Goal: Information Seeking & Learning: Learn about a topic

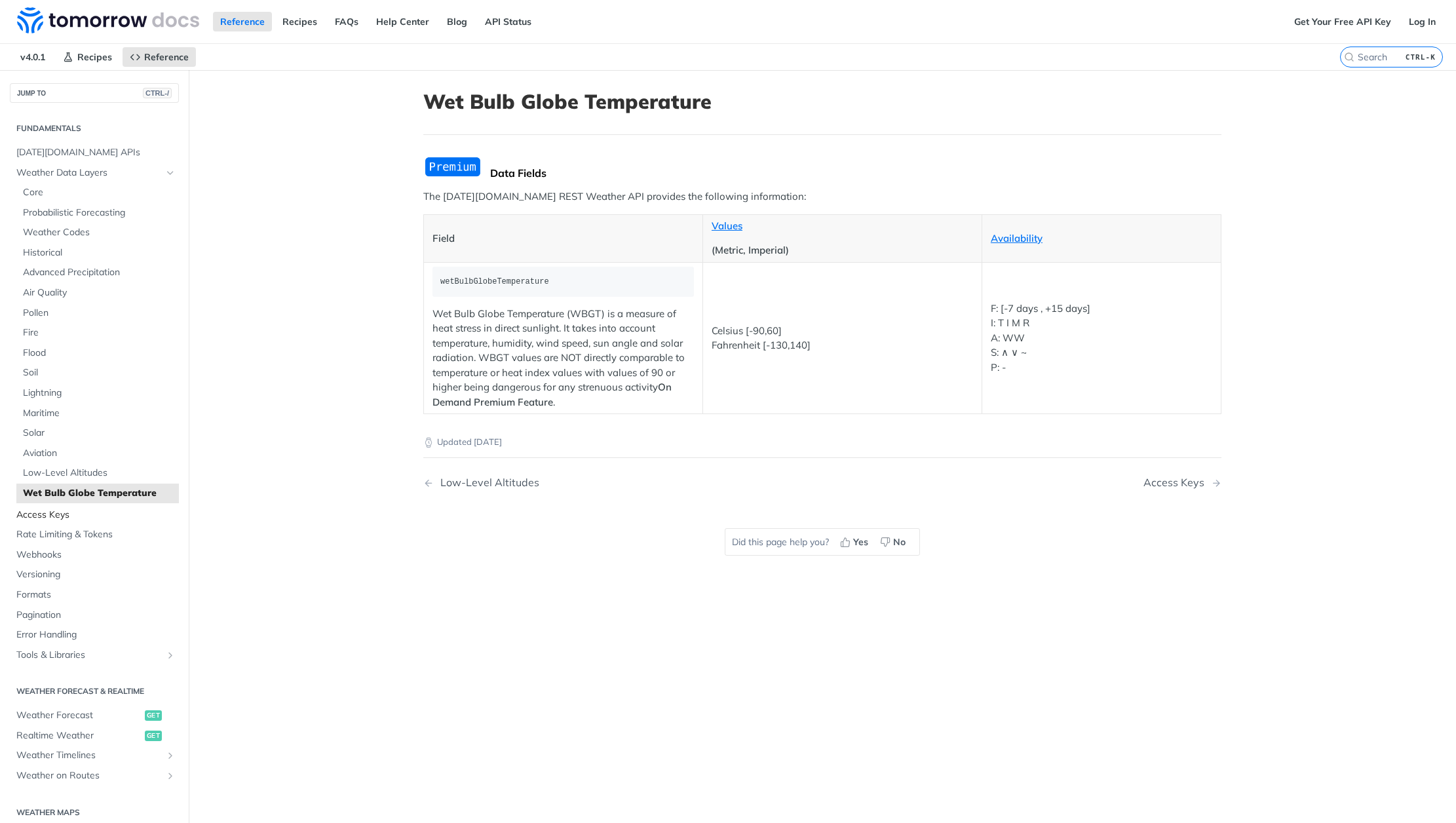
click at [62, 516] on span "Access Keys" at bounding box center [95, 515] width 159 height 13
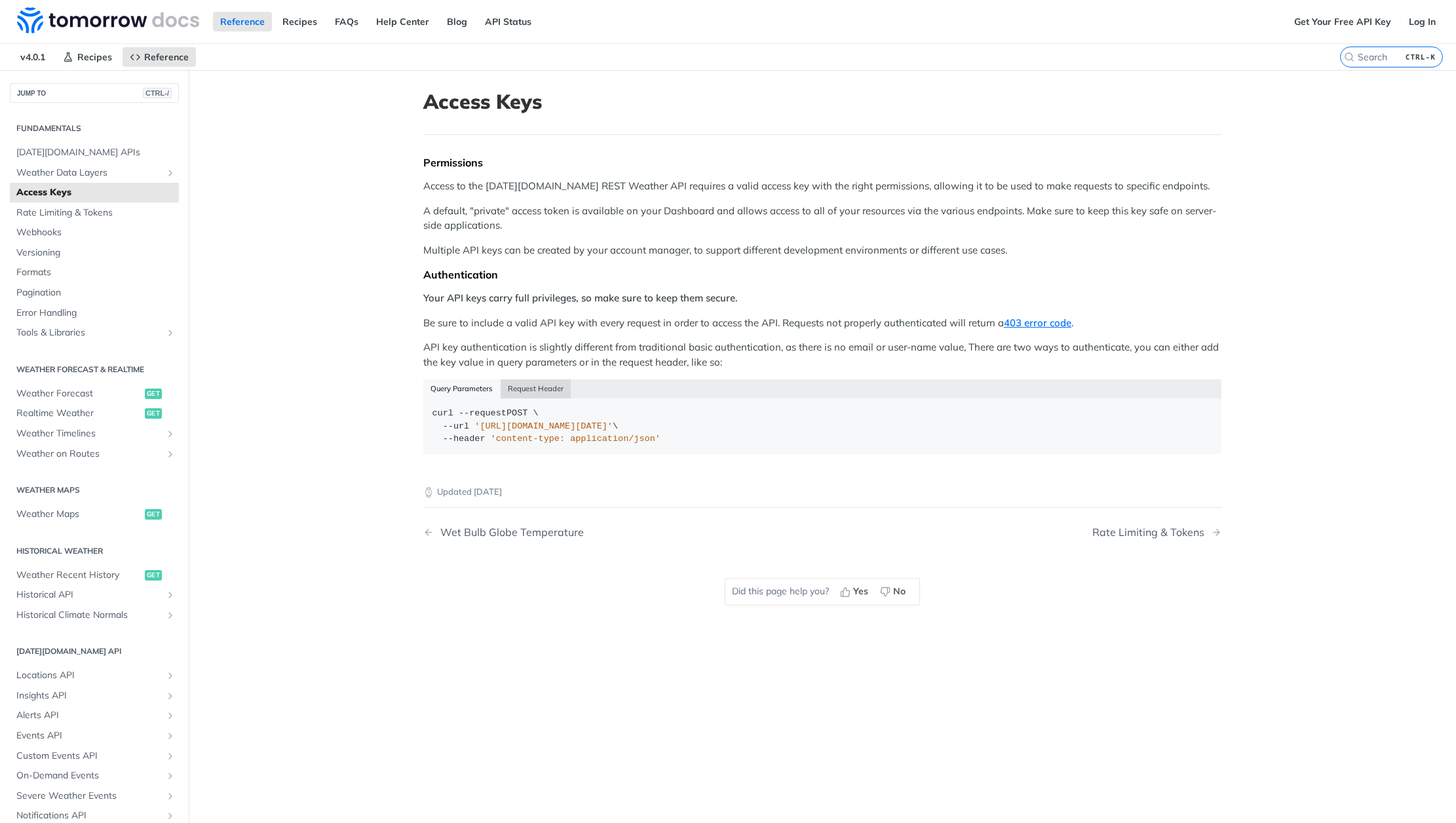
click at [524, 387] on button "Request Header" at bounding box center [535, 388] width 70 height 19
click at [446, 394] on button "Query Parameters" at bounding box center [461, 388] width 77 height 19
drag, startPoint x: 677, startPoint y: 437, endPoint x: 380, endPoint y: 405, distance: 298.7
click at [380, 405] on main "JUMP TO CTRL-/ Fundamentals [DATE][DOMAIN_NAME] APIs Weather Data Layers Core P…" at bounding box center [728, 482] width 1456 height 823
click at [535, 389] on button "Request Header" at bounding box center [535, 388] width 70 height 19
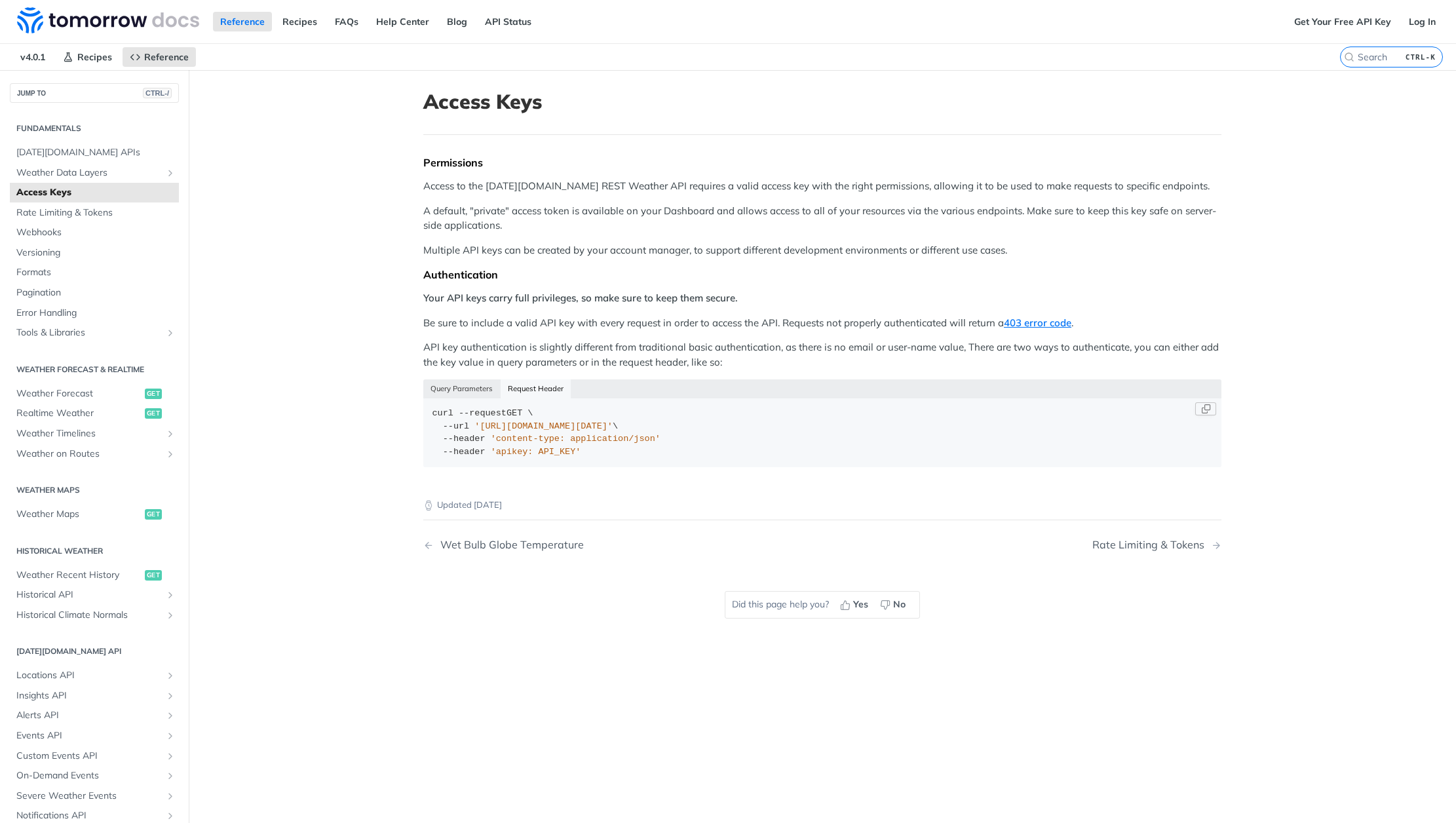
drag, startPoint x: 591, startPoint y: 452, endPoint x: 423, endPoint y: 403, distance: 175.0
click at [413, 403] on article "Access Keys Permissions Access to the [DATE][DOMAIN_NAME] REST Weather API requ…" at bounding box center [822, 482] width 839 height 823
click at [426, 380] on button "Query Parameters" at bounding box center [461, 388] width 77 height 19
click at [525, 395] on button "Request Header" at bounding box center [535, 388] width 70 height 19
click at [78, 150] on span "[DATE][DOMAIN_NAME] APIs" at bounding box center [95, 152] width 159 height 13
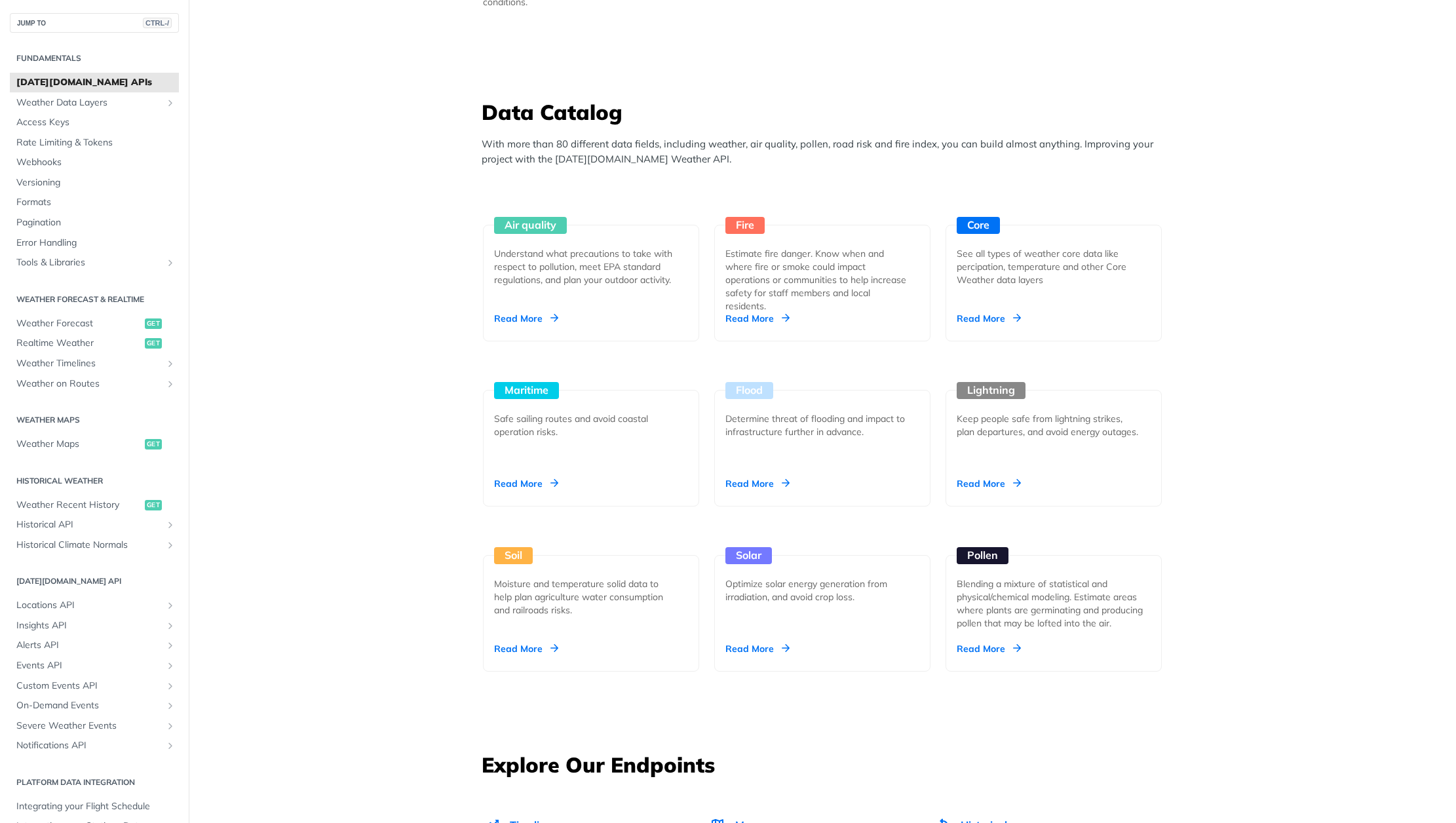
scroll to position [1179, 0]
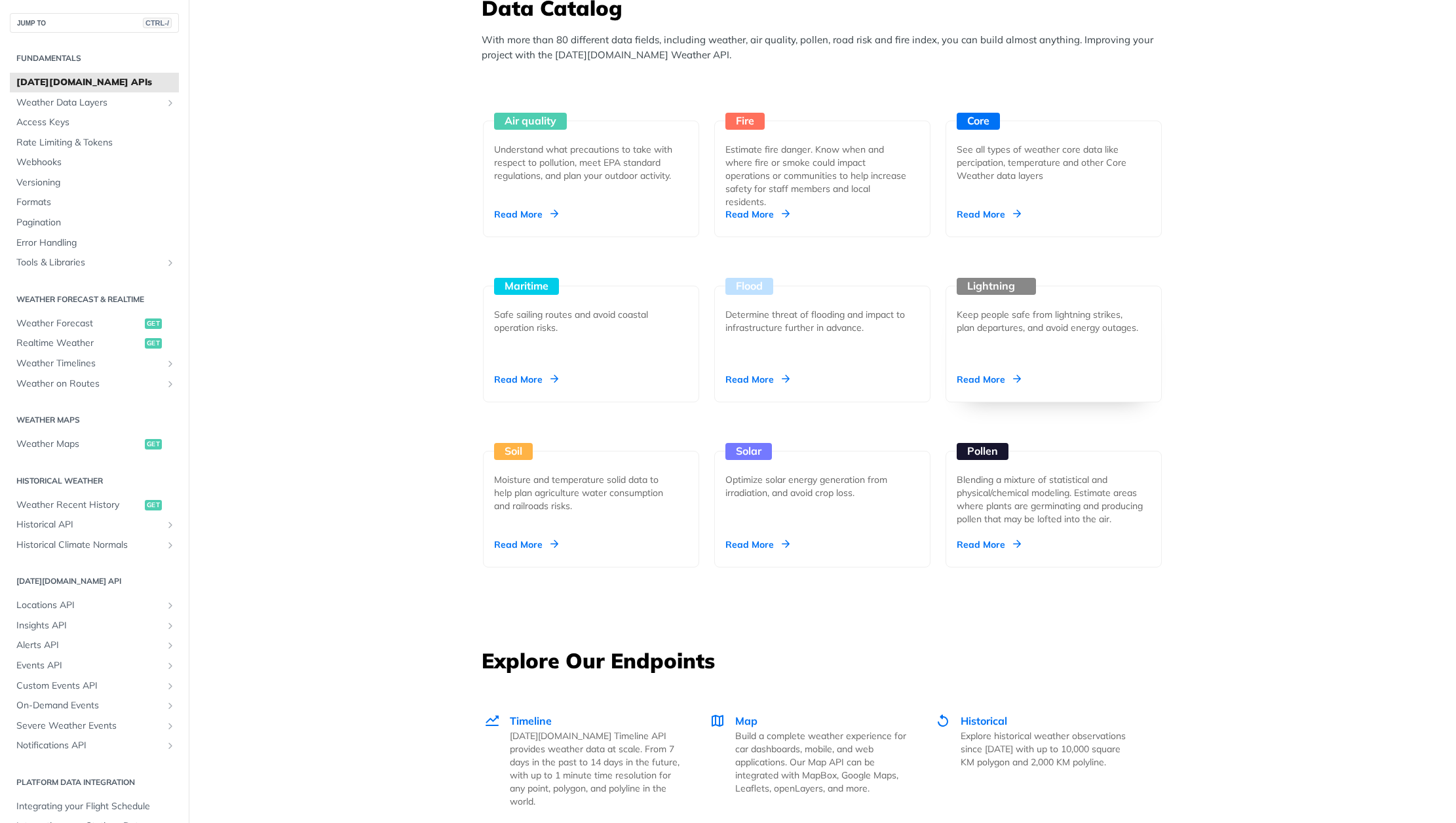
click at [1028, 316] on div "Keep people safe from lightning strikes, plan departures, and avoid energy outa…" at bounding box center [1048, 321] width 183 height 26
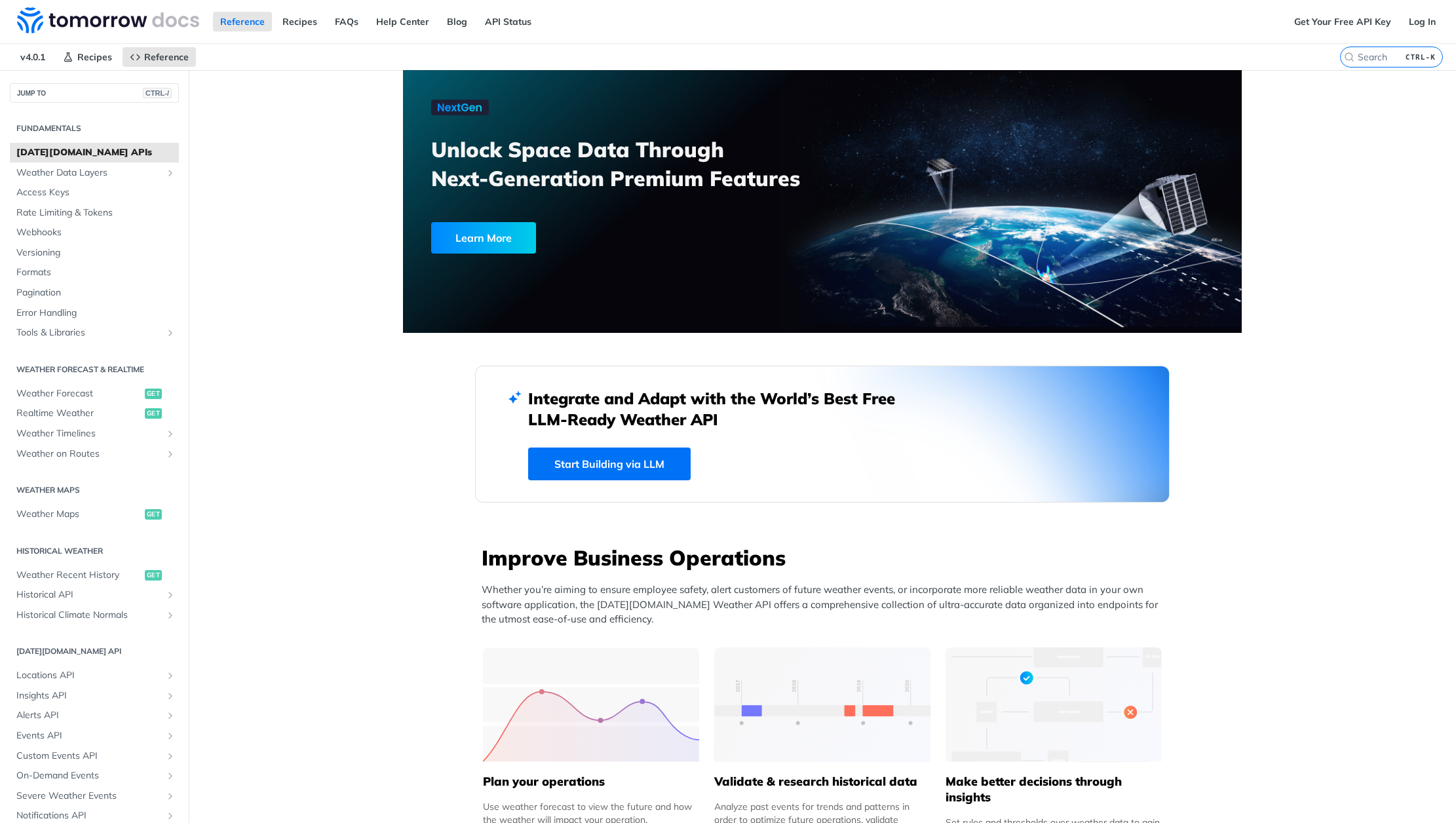
scroll to position [1088, 0]
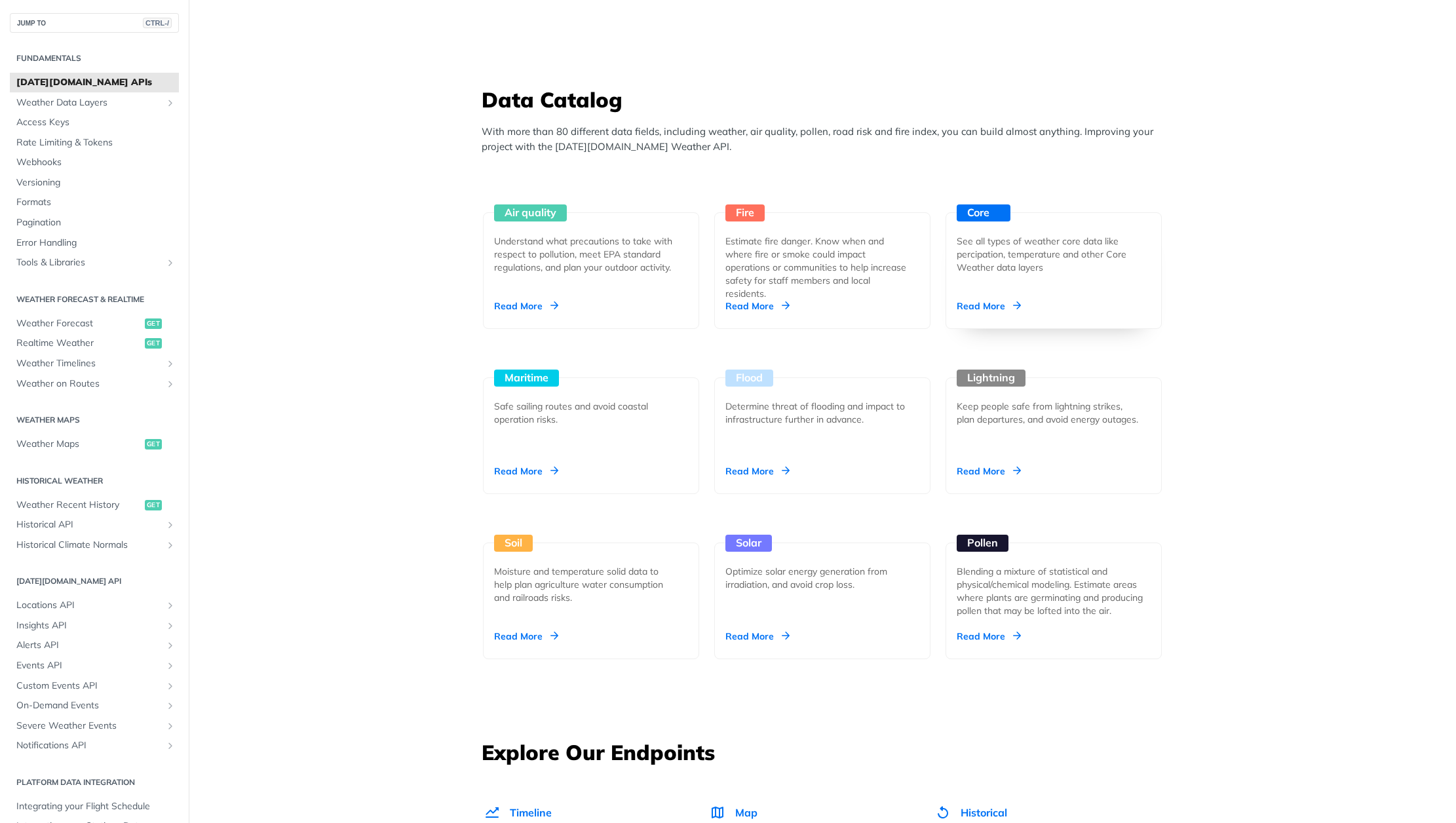
click at [976, 312] on div "Read More" at bounding box center [988, 306] width 64 height 13
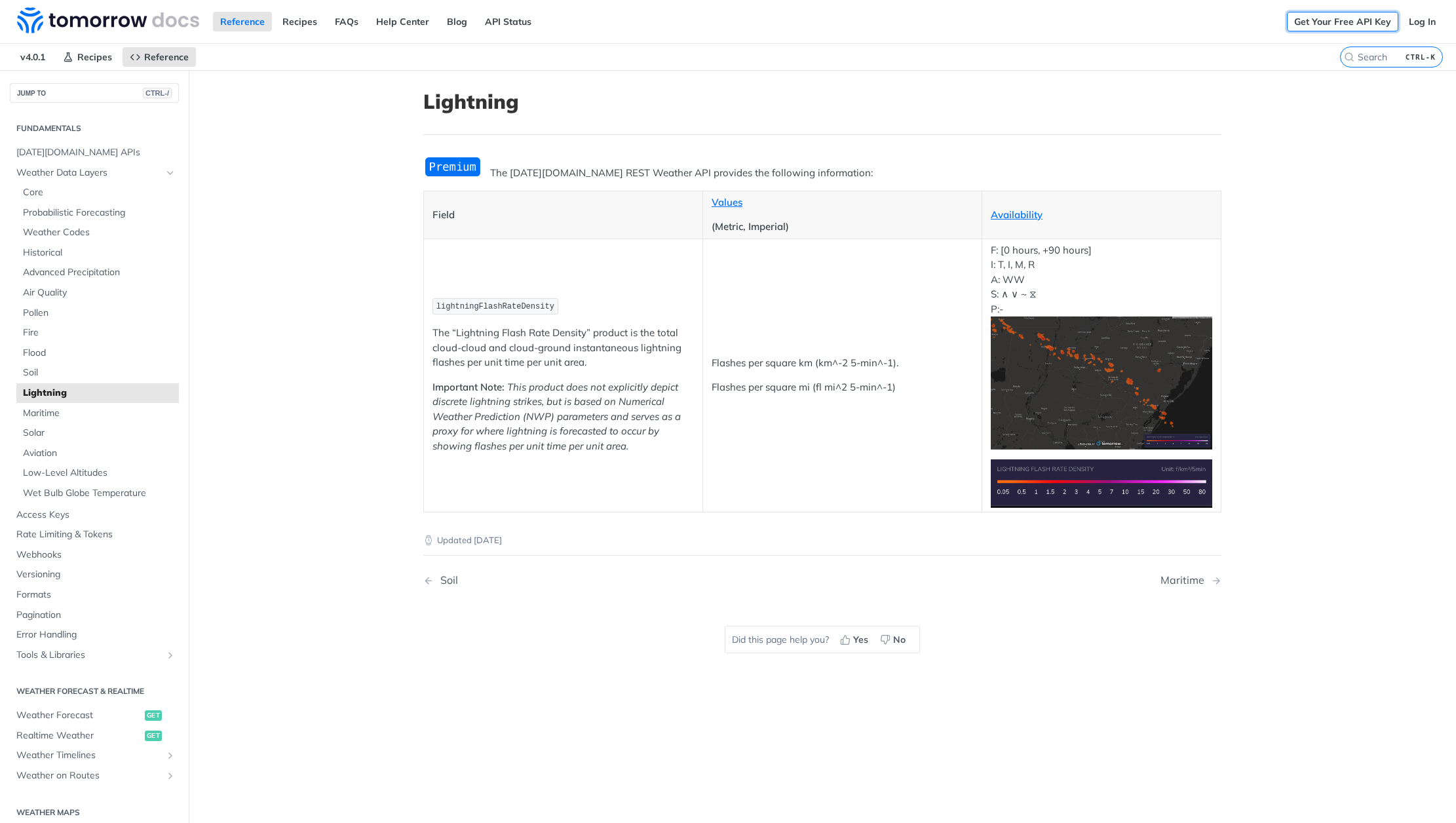
click at [1350, 15] on link "Get Your Free API Key" at bounding box center [1342, 21] width 111 height 20
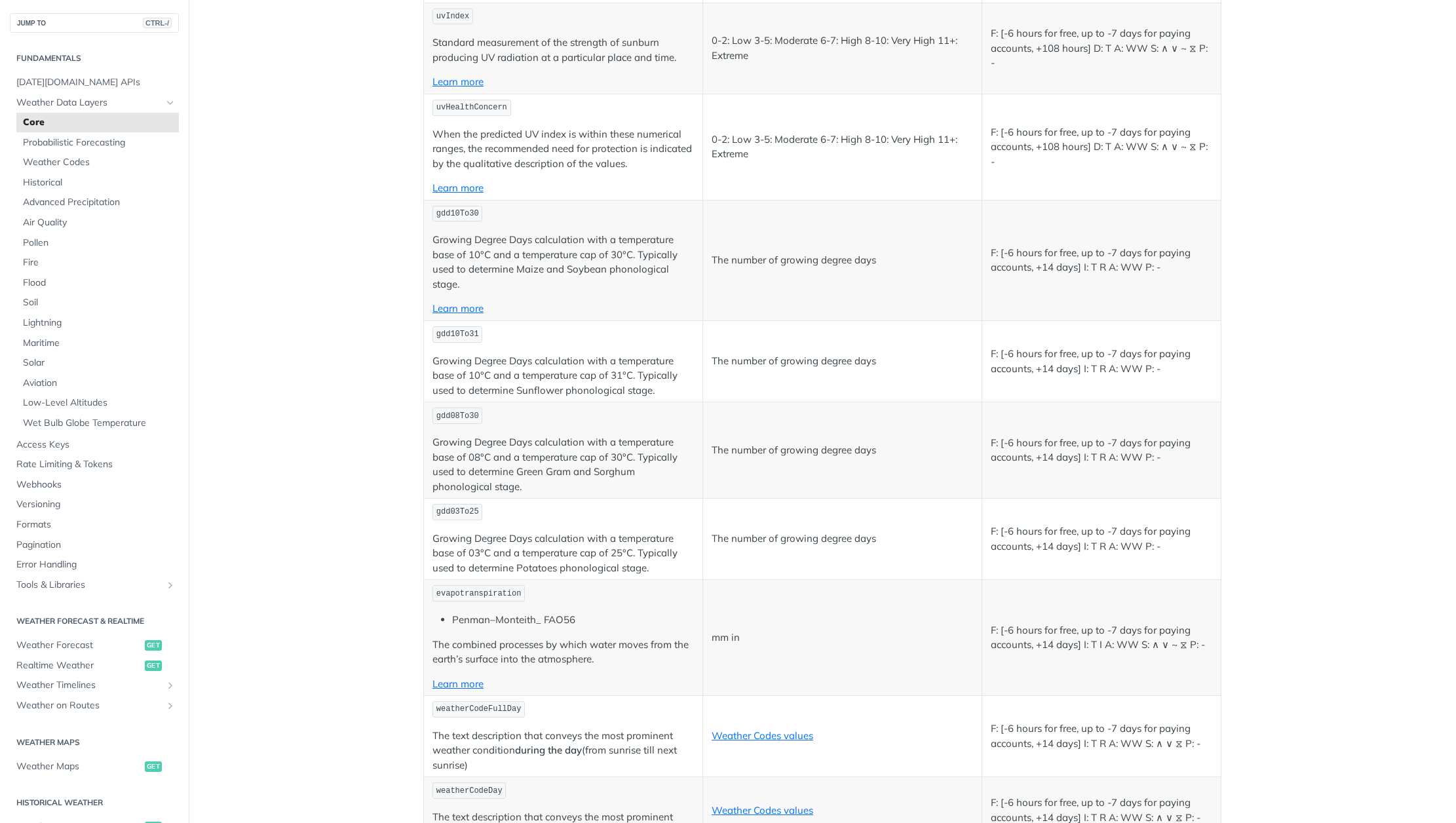
scroll to position [6173, 0]
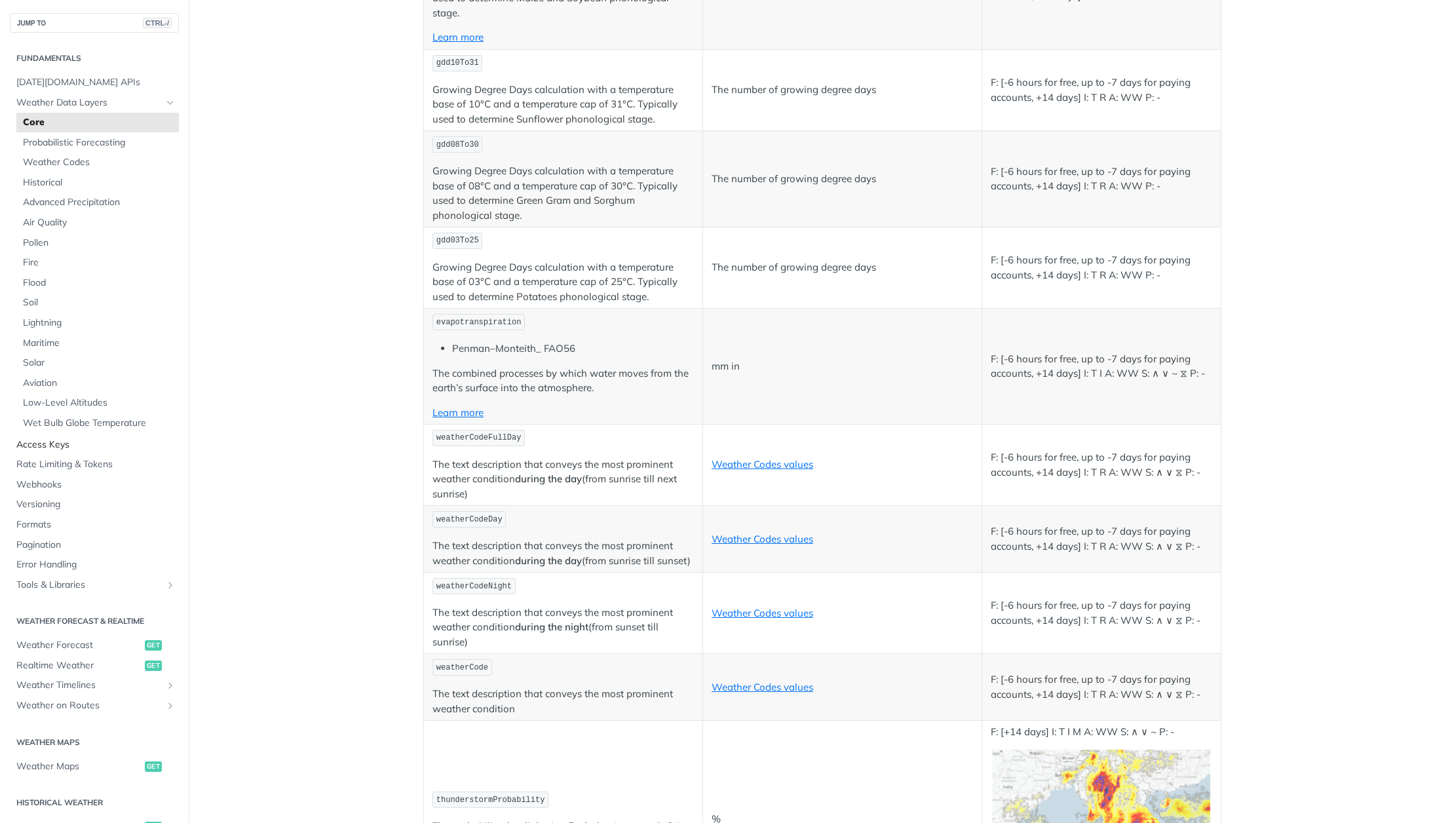
click at [69, 450] on span "Access Keys" at bounding box center [95, 444] width 159 height 13
